Goal: Transaction & Acquisition: Purchase product/service

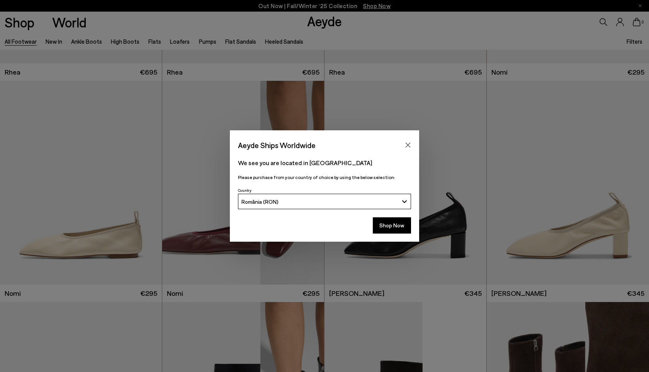
scroll to position [3724, 0]
click at [408, 142] on icon "Close" at bounding box center [408, 145] width 6 height 6
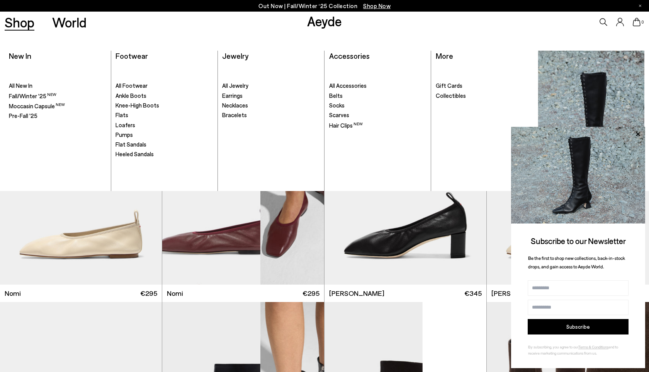
click at [13, 21] on link "Shop" at bounding box center [20, 22] width 30 height 14
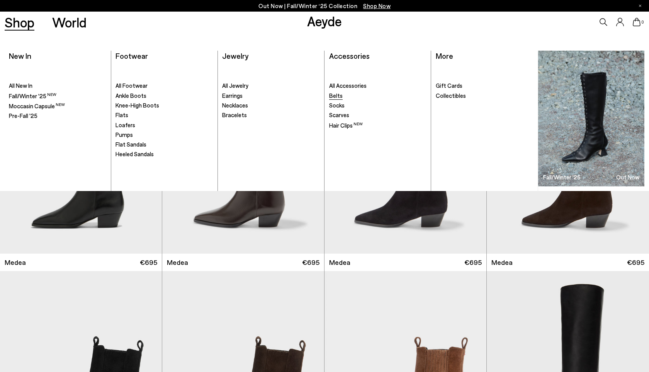
click at [333, 95] on span "Belts" at bounding box center [336, 95] width 14 height 7
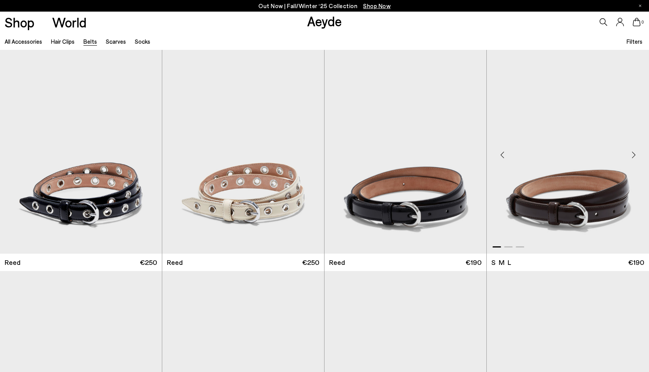
click at [634, 157] on div "Next slide" at bounding box center [633, 154] width 23 height 23
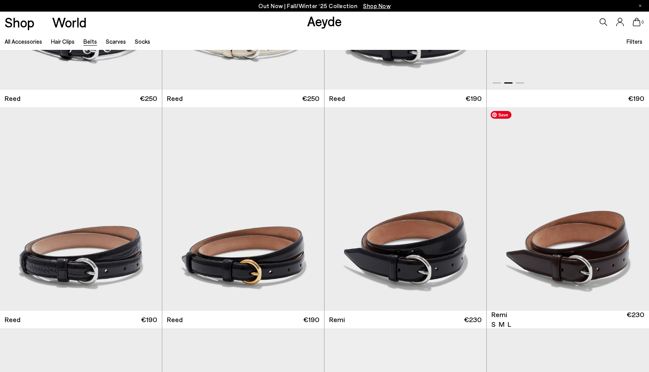
scroll to position [235, 0]
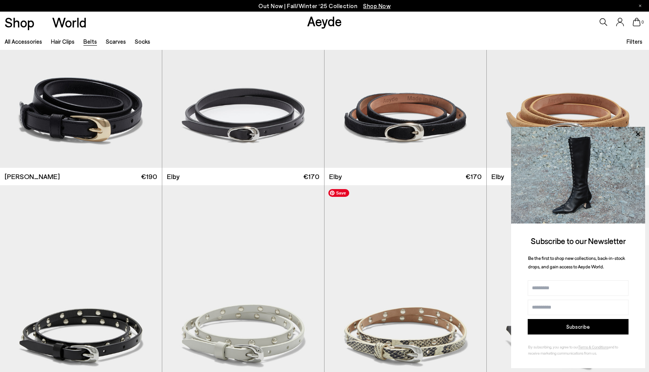
scroll to position [957, 0]
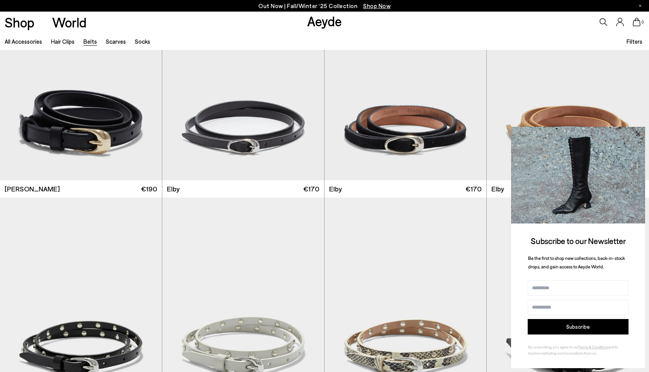
click at [639, 137] on icon at bounding box center [638, 134] width 10 height 10
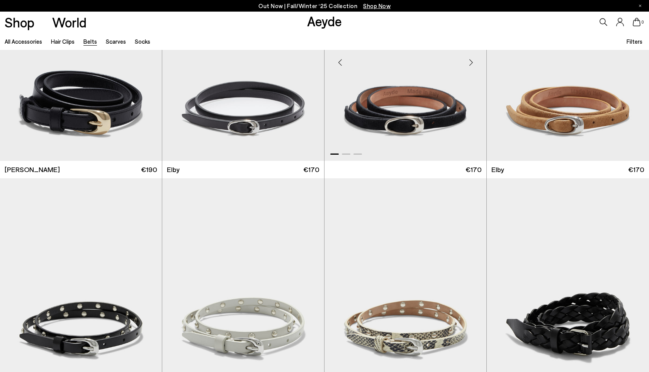
scroll to position [837, 0]
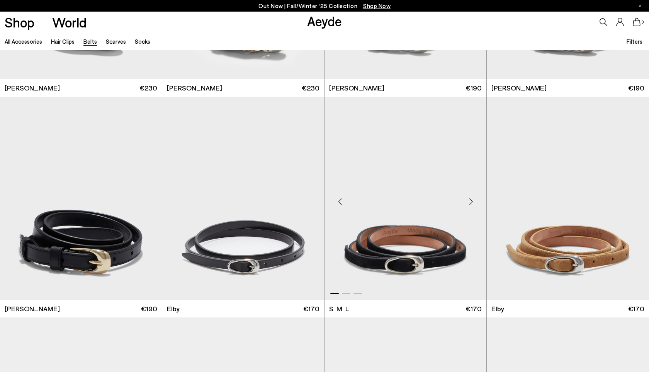
click at [470, 203] on div "Next slide" at bounding box center [470, 201] width 23 height 23
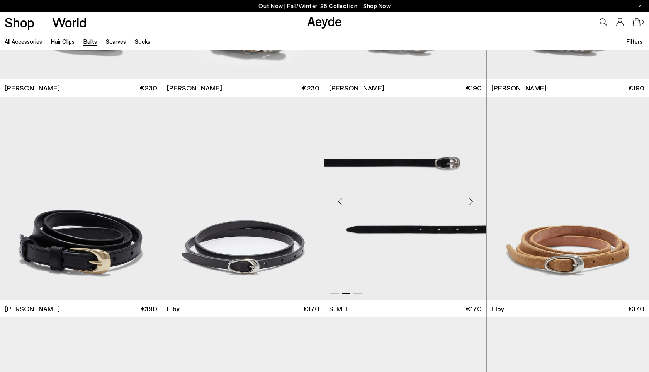
click at [470, 203] on div "Next slide" at bounding box center [470, 201] width 23 height 23
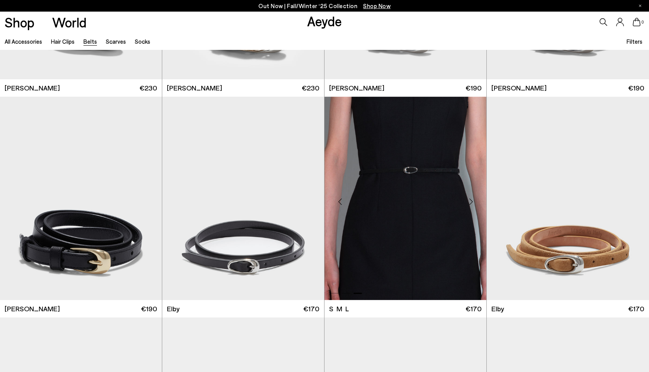
click at [470, 203] on div "Next slide" at bounding box center [470, 201] width 23 height 23
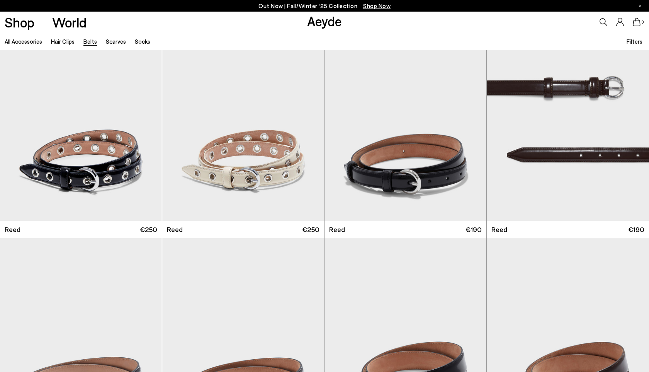
scroll to position [0, 0]
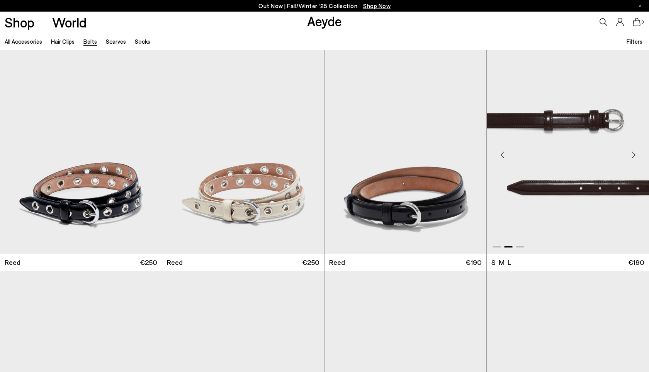
click at [633, 152] on div "Next slide" at bounding box center [633, 154] width 23 height 23
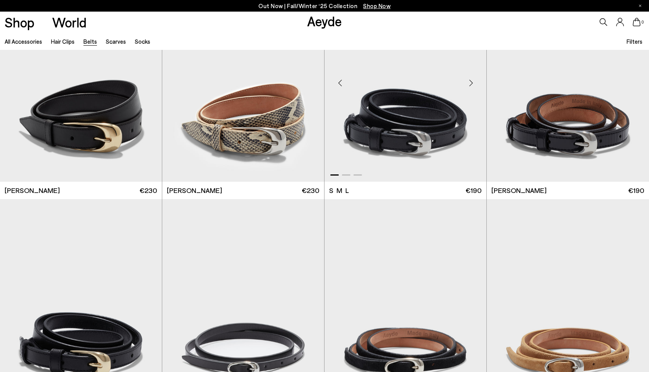
scroll to position [752, 0]
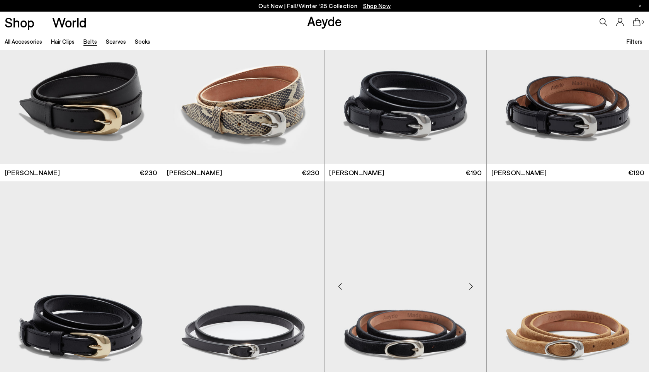
click at [464, 282] on div "Next slide" at bounding box center [470, 285] width 23 height 23
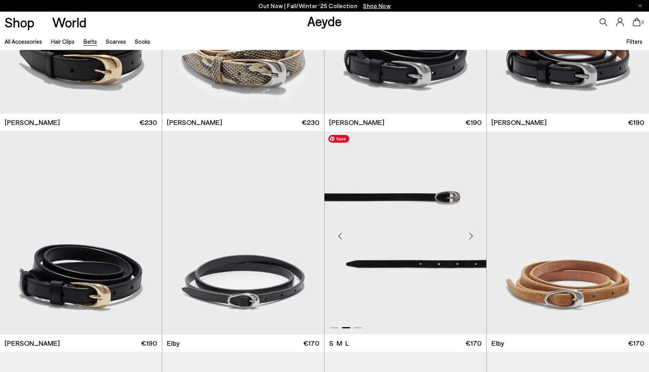
scroll to position [809, 0]
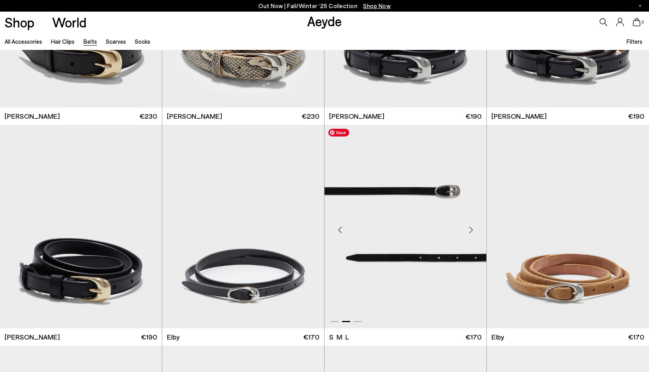
click at [431, 263] on img "2 / 3" at bounding box center [406, 227] width 162 height 204
